Goal: Use online tool/utility: Utilize a website feature to perform a specific function

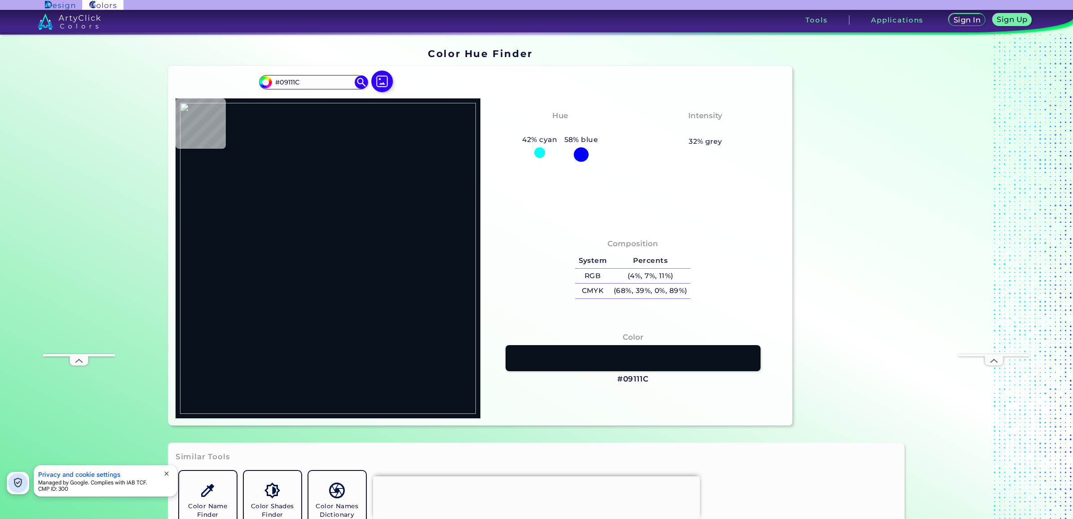
type input "#0e2841"
type input "#0E2841"
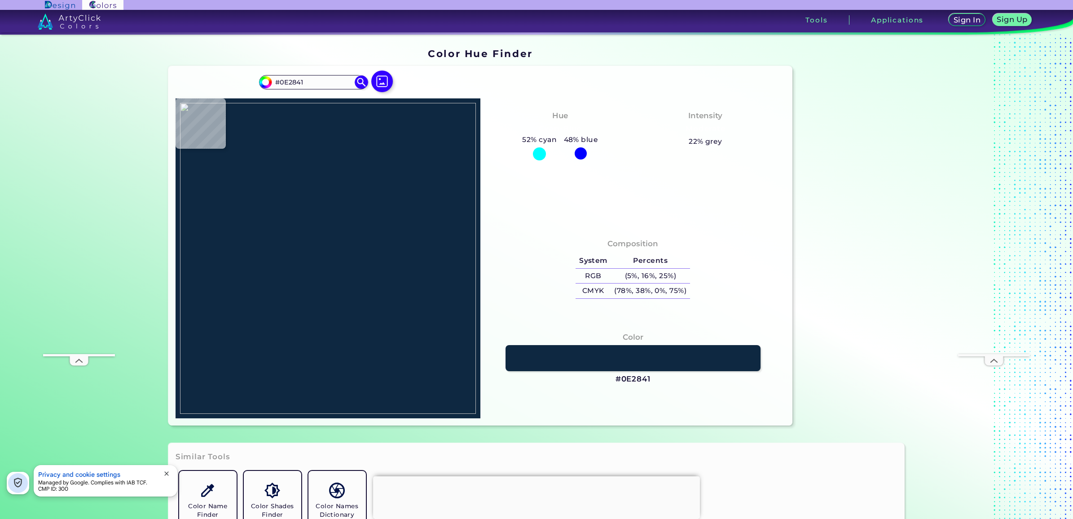
click at [337, 328] on img at bounding box center [328, 258] width 296 height 311
click at [624, 380] on h3 "#0E2841" at bounding box center [633, 379] width 35 height 11
click at [384, 82] on img at bounding box center [383, 81] width 26 height 26
click at [0, 0] on input "file" at bounding box center [0, 0] width 0 height 0
click at [431, 342] on img at bounding box center [328, 258] width 296 height 311
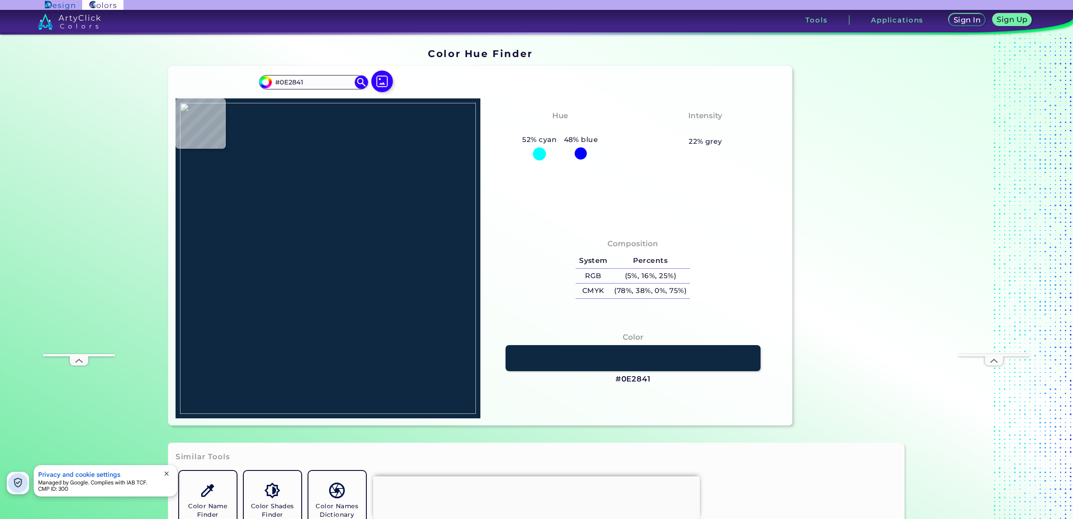
type input "#000000"
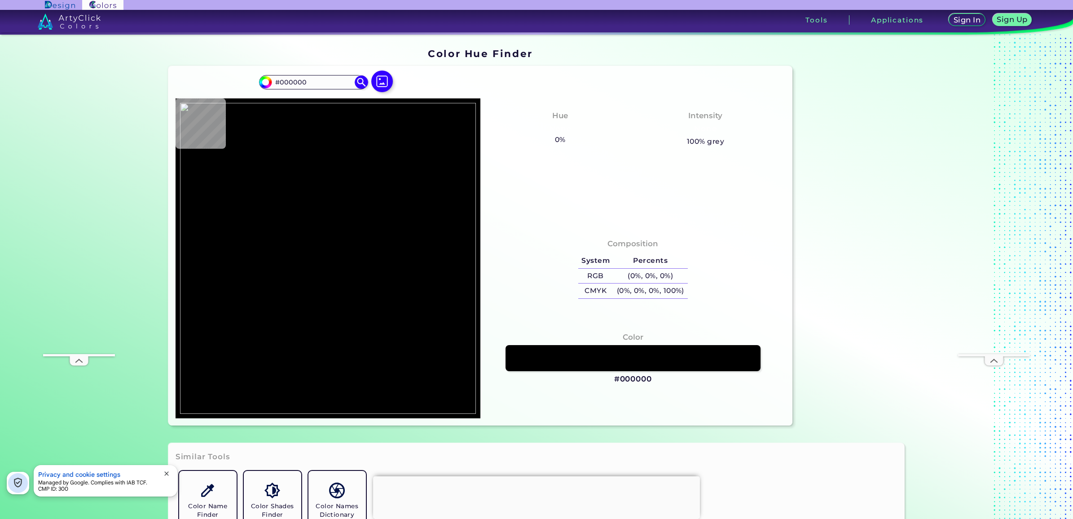
type input "#5b6682"
type input "#5B6682"
type input "#c3c2c0"
type input "#C3C2C0"
type input "#a59183"
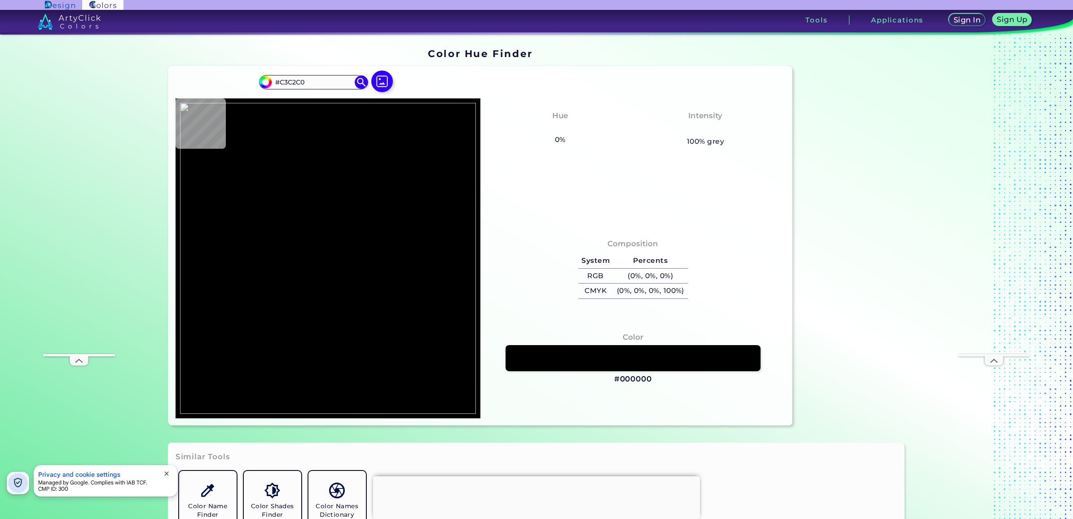
type input "#A59183"
type input "#003673"
type input "#eeece8"
type input "#EEECE8"
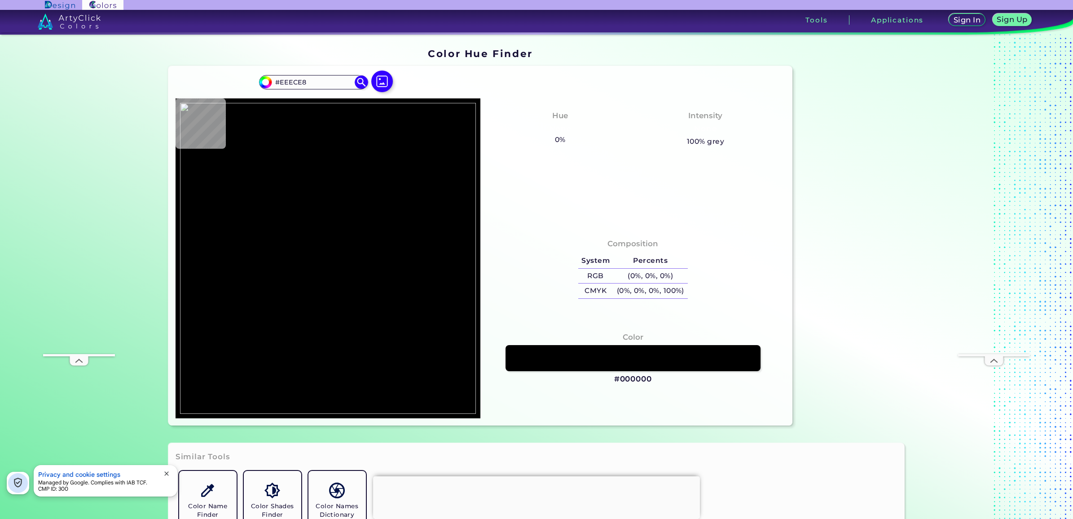
type input "#000000"
click at [375, 88] on img at bounding box center [383, 81] width 26 height 26
click at [0, 0] on input "file" at bounding box center [0, 0] width 0 height 0
type input "#082131"
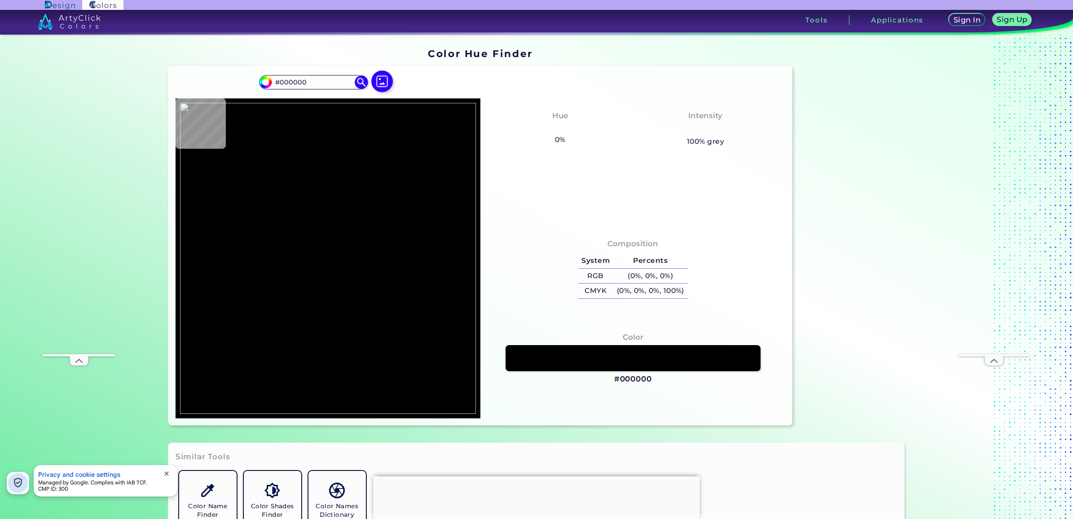
type input "#082131"
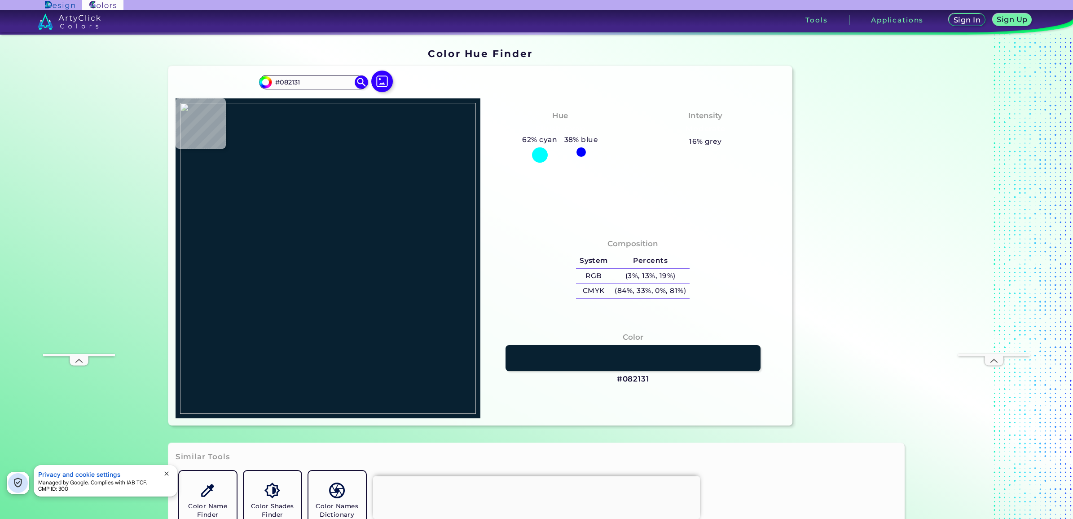
click at [293, 284] on img at bounding box center [328, 258] width 296 height 311
click at [632, 375] on h3 "#082131" at bounding box center [633, 379] width 32 height 11
click at [632, 375] on h3 "#082131 copied" at bounding box center [633, 379] width 32 height 11
